Goal: Task Accomplishment & Management: Use online tool/utility

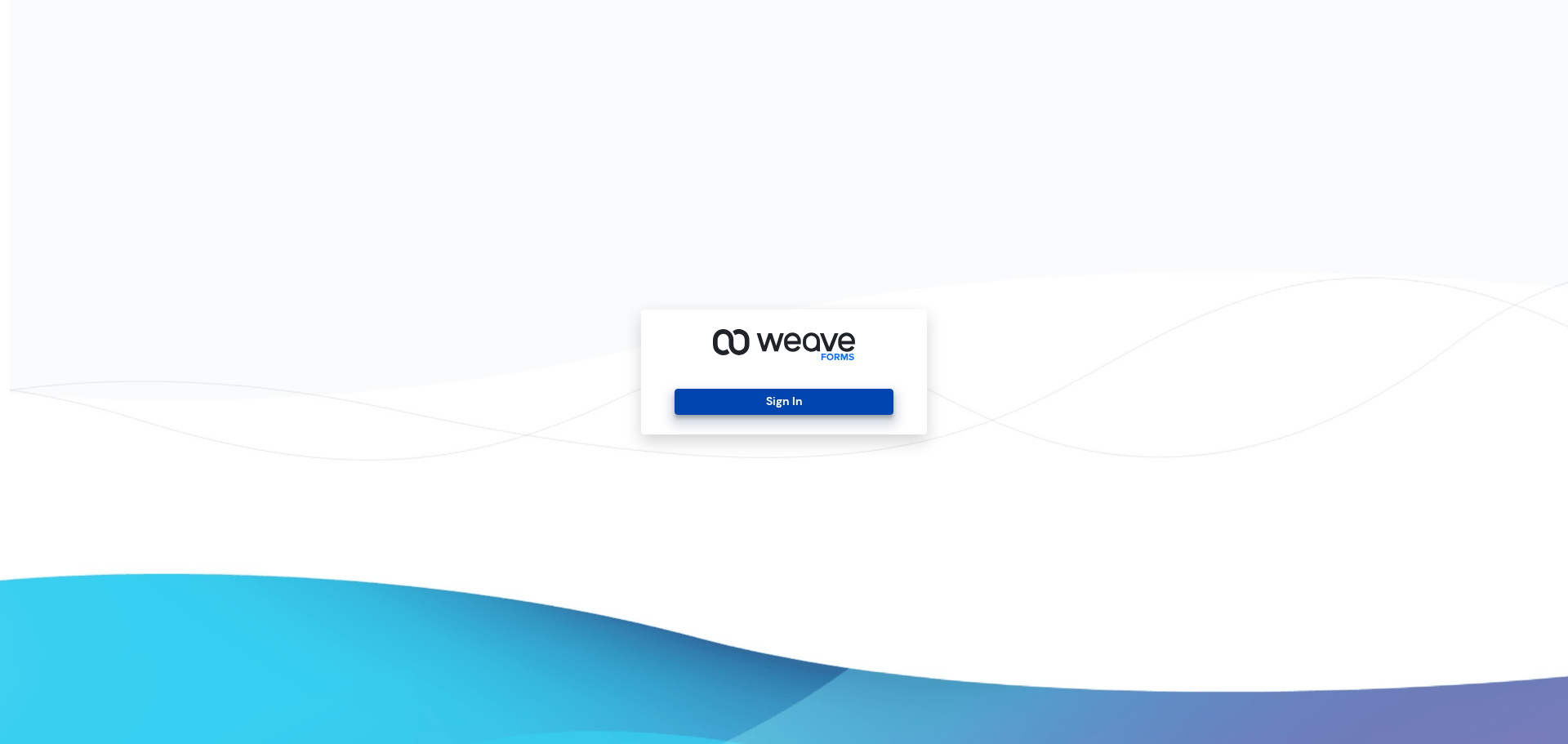
click at [778, 399] on button "Sign In" at bounding box center [783, 401] width 218 height 26
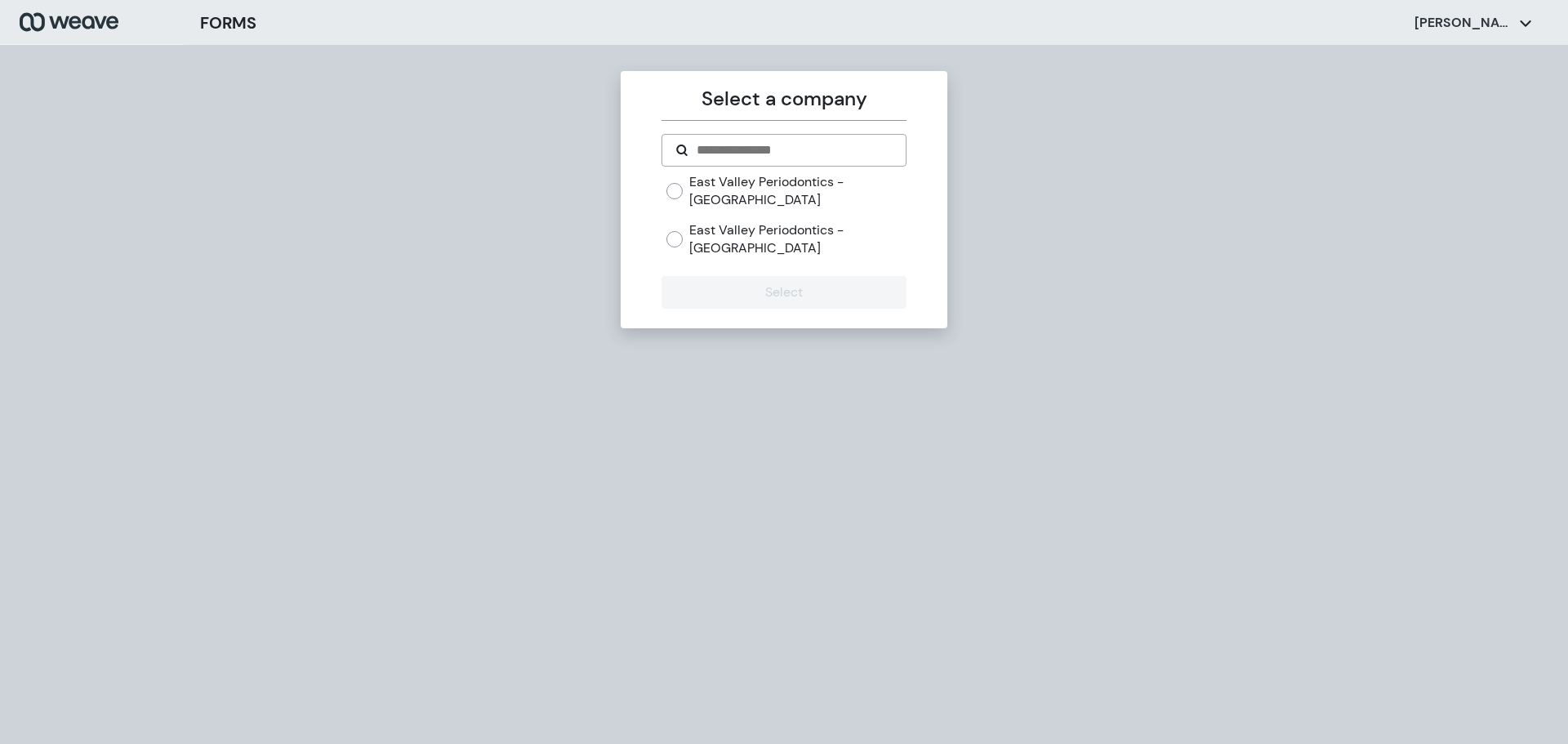
click at [784, 236] on label "East Valley Periodontics - [GEOGRAPHIC_DATA]" at bounding box center [797, 239] width 216 height 35
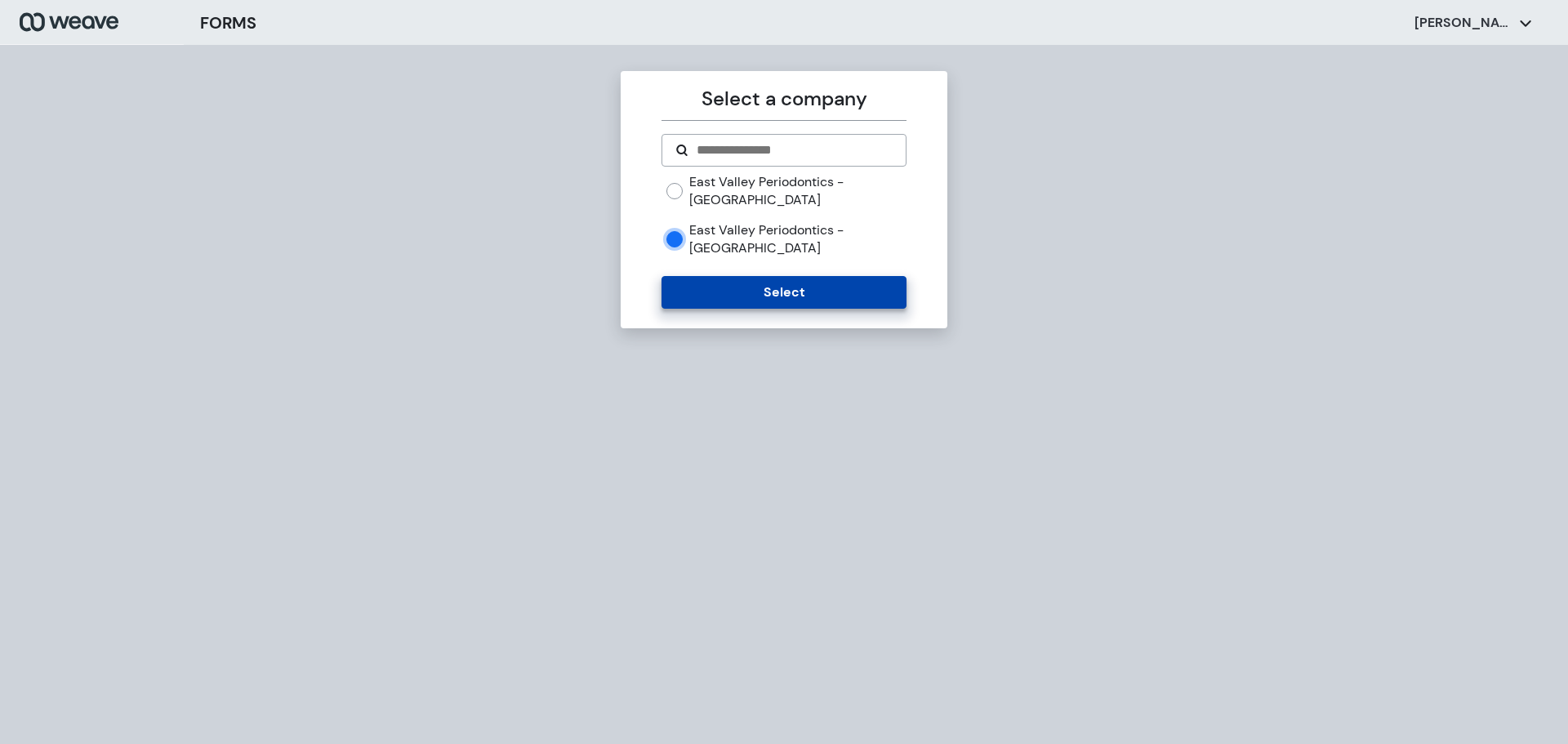
click at [726, 280] on button "Select" at bounding box center [783, 292] width 244 height 32
